Goal: Task Accomplishment & Management: Manage account settings

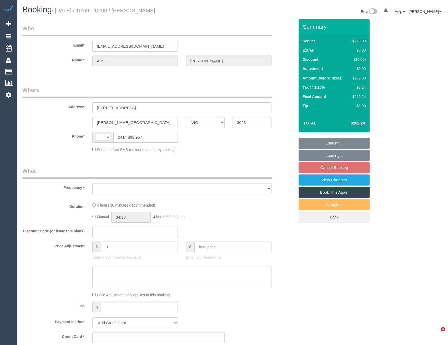
select select "VIC"
select select "string:AU"
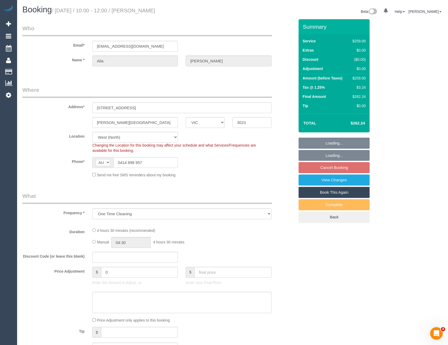
select select "object:529"
select select "string:stripe-pm_1S5GYF2GScqysDRVea5TWBP8"
select select "number:27"
select select "number:14"
select select "number:18"
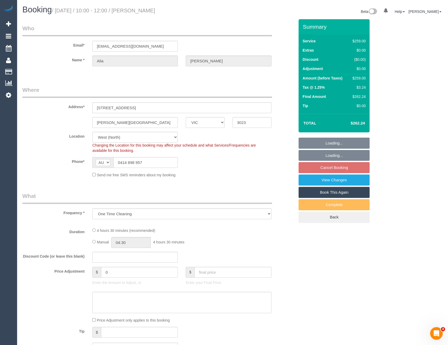
select select "number:22"
select select "number:35"
select select "number:13"
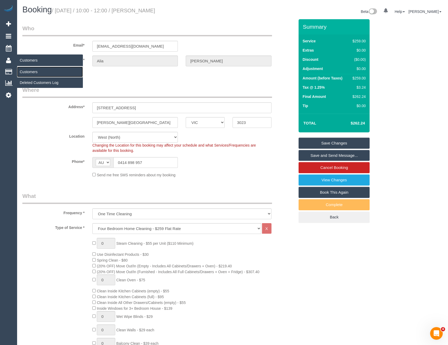
click at [29, 74] on link "Customers" at bounding box center [50, 72] width 66 height 11
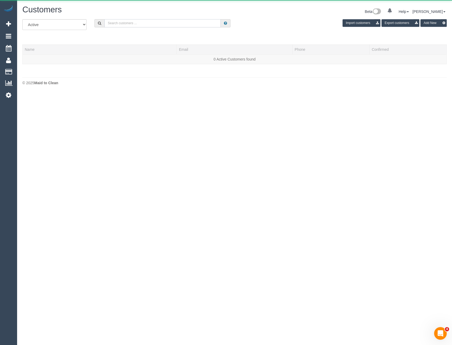
click at [128, 21] on input "text" at bounding box center [162, 23] width 116 height 8
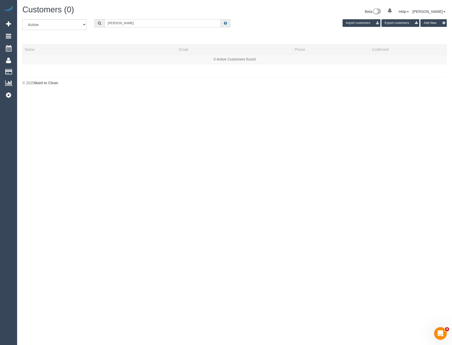
drag, startPoint x: 130, startPoint y: 22, endPoint x: 101, endPoint y: 24, distance: 28.7
click at [101, 24] on div "Lauren Mills" at bounding box center [162, 23] width 136 height 8
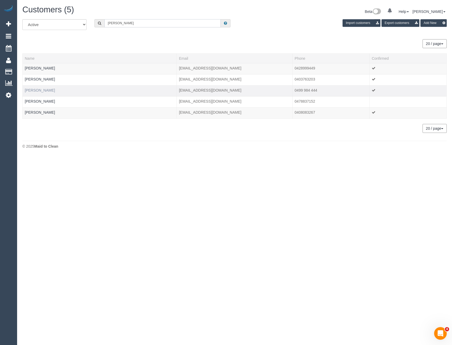
type input "Lauren Mi"
click at [39, 92] on link "Lauren Milsop" at bounding box center [40, 90] width 30 height 4
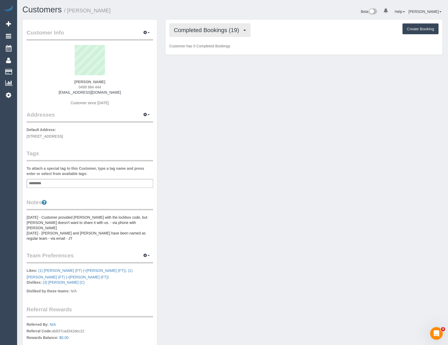
click at [228, 33] on span "Completed Bookings (19)" at bounding box center [208, 30] width 68 height 7
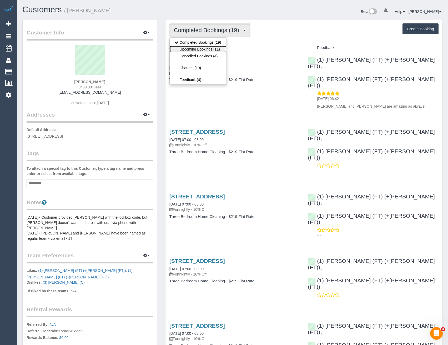
click at [218, 50] on link "Upcoming Bookings (11)" at bounding box center [198, 49] width 57 height 7
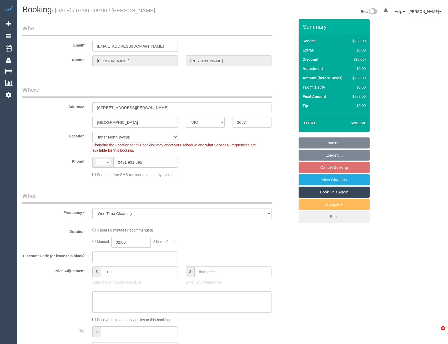
select select "VIC"
select select "object:539"
select select "string:AU"
select select "string:stripe-pm_1PbdM32GScqysDRV38oOqW04"
select select "240"
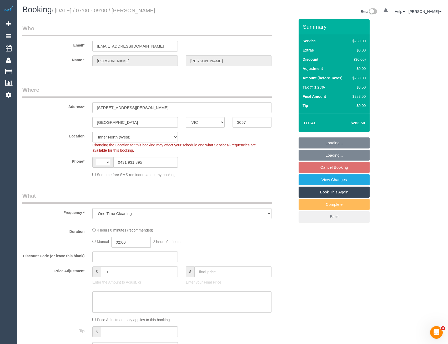
select select "number:28"
select select "number:14"
select select "number:21"
select select "number:22"
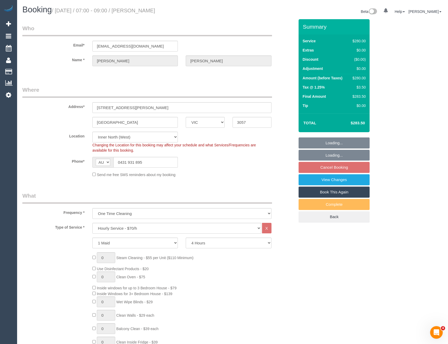
select select "spot1"
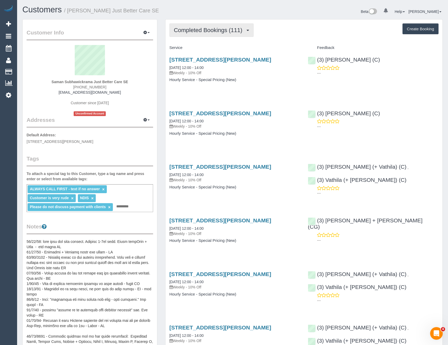
click at [238, 26] on button "Completed Bookings (111)" at bounding box center [211, 29] width 84 height 13
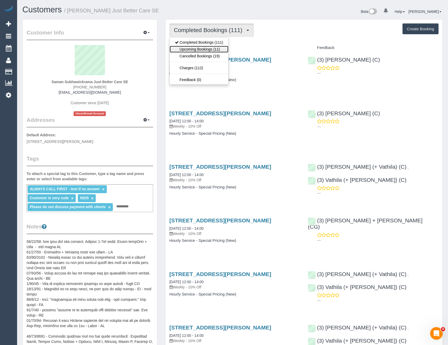
click at [223, 49] on link "Upcoming Bookings (11)" at bounding box center [199, 49] width 59 height 7
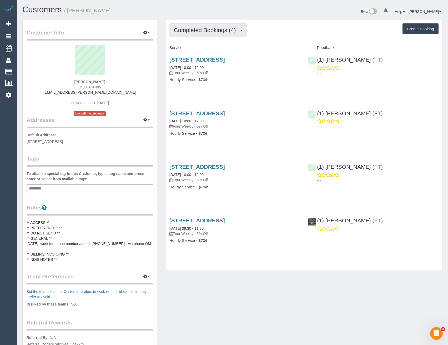
click at [197, 32] on span "Completed Bookings (4)" at bounding box center [206, 30] width 65 height 7
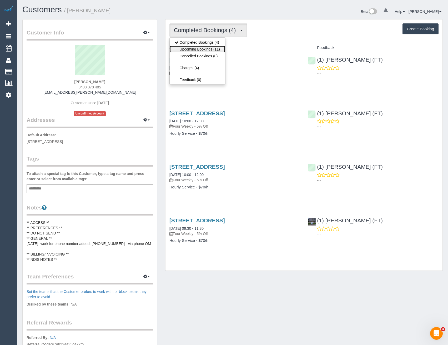
click at [203, 51] on link "Upcoming Bookings (11)" at bounding box center [197, 49] width 55 height 7
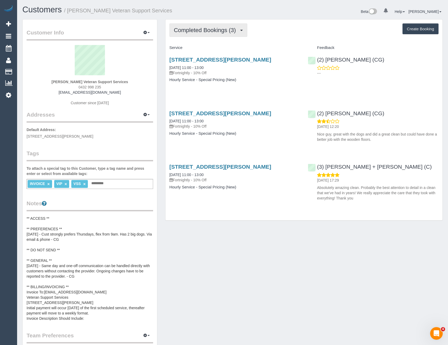
click at [218, 33] on button "Completed Bookings (3)" at bounding box center [208, 29] width 78 height 13
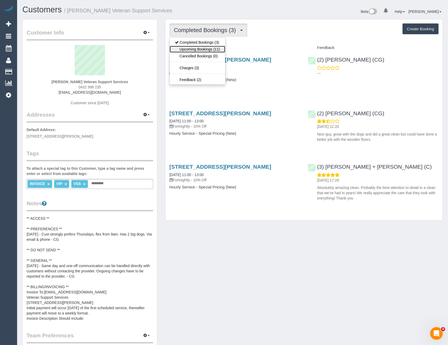
click at [221, 49] on link "Upcoming Bookings (11)" at bounding box center [197, 49] width 55 height 7
